Goal: Information Seeking & Learning: Find specific fact

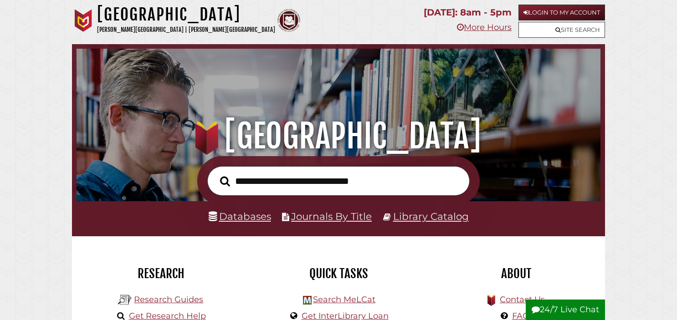
scroll to position [173, 520]
click at [253, 183] on input "text" at bounding box center [338, 181] width 263 height 30
type input "*"
type input "**********"
click at [216, 174] on button "Search" at bounding box center [225, 182] width 19 height 16
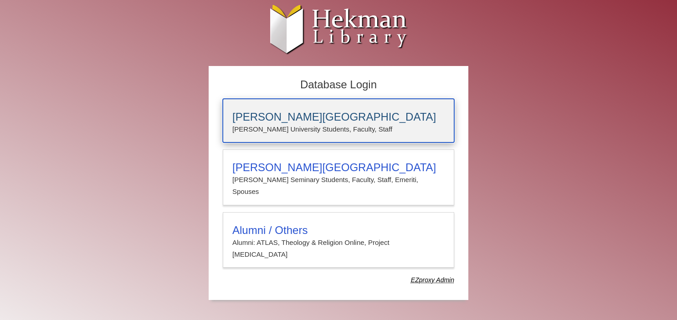
click at [261, 129] on p "Calvin University Students, Faculty, Staff" at bounding box center [339, 130] width 212 height 12
